Goal: Transaction & Acquisition: Purchase product/service

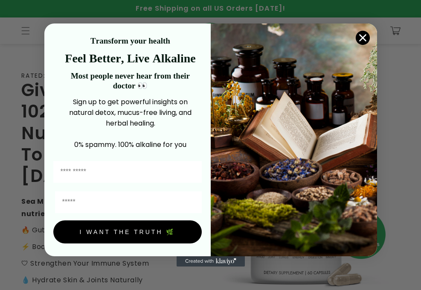
click at [99, 36] on circle "Close dialog" at bounding box center [362, 38] width 14 height 14
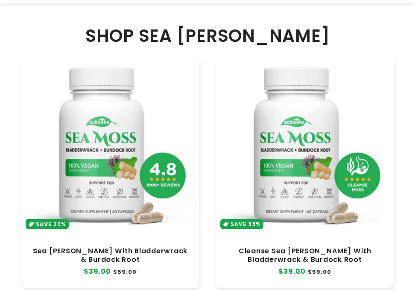
scroll to position [424, 0]
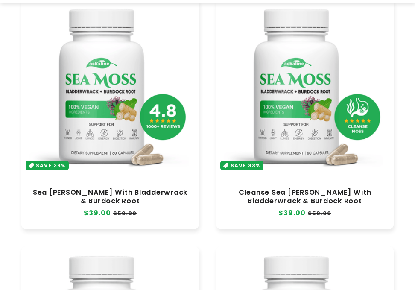
click at [99, 95] on link "Cleanse Sea [PERSON_NAME] With Bladderwrack & Burdock Root" at bounding box center [304, 196] width 160 height 17
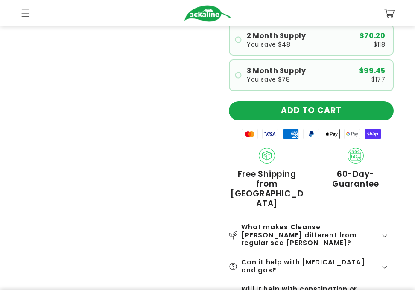
scroll to position [268, 0]
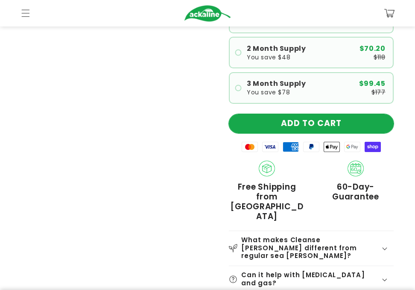
click at [339, 120] on button "ADD TO CART" at bounding box center [311, 123] width 165 height 19
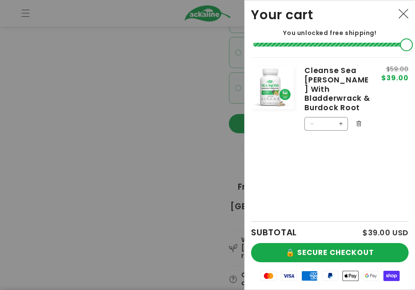
click at [347, 117] on button "Increase quantity for Cleanse Sea Moss With Bladderwrack &amp; Burdock Root" at bounding box center [341, 124] width 14 height 14
type input "*"
click at [349, 116] on form "Product image Product Total Quantity Cleanse Sea Moss With Bladderwrack & Burdo…" at bounding box center [329, 99] width 157 height 84
click at [346, 147] on button "Increase quantity for Cleanse Sea Moss With Bladderwrack &amp; Burdock Root" at bounding box center [341, 154] width 14 height 14
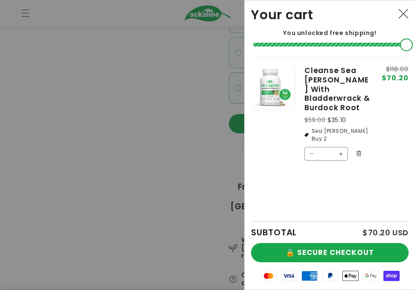
type input "*"
click at [346, 137] on form "Product image Product Total Quantity Cleanse Sea Moss With Bladderwrack & Burdo…" at bounding box center [329, 114] width 157 height 114
click at [346, 147] on button "Increase quantity for Cleanse Sea Moss With Bladderwrack &amp; Burdock Root" at bounding box center [341, 154] width 14 height 14
type input "*"
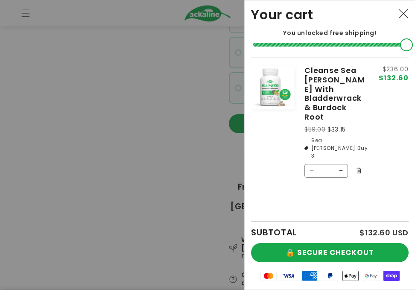
click at [346, 164] on button "Increase quantity for Cleanse Sea Moss With Bladderwrack &amp; Burdock Root" at bounding box center [341, 171] width 14 height 14
type input "*"
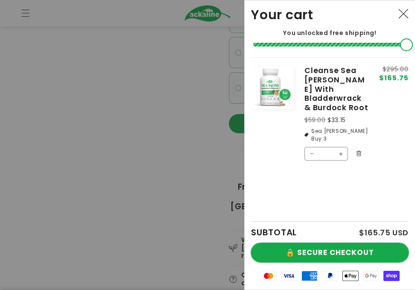
click at [343, 258] on button "🔒 SECURE CHECKOUT" at bounding box center [329, 252] width 157 height 19
